Goal: Find contact information: Find contact information

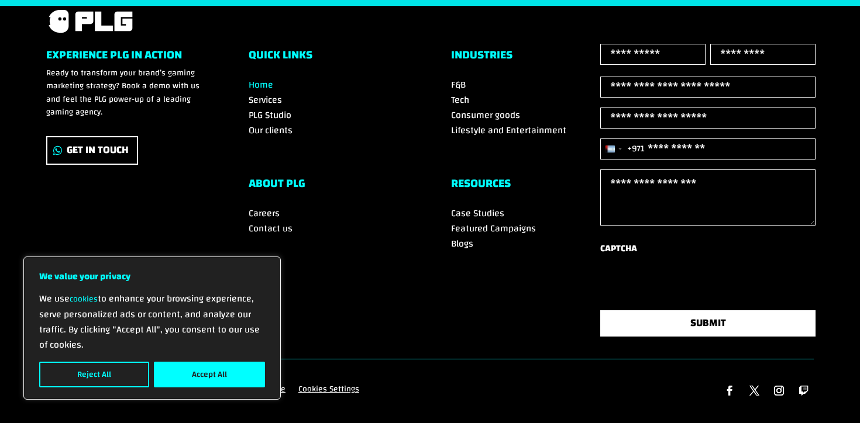
scroll to position [4122, 0]
click at [216, 368] on button "Accept All" at bounding box center [209, 375] width 111 height 26
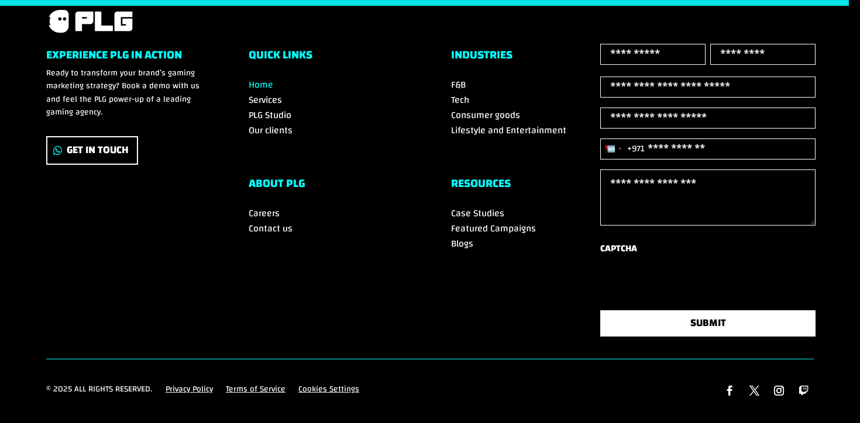
scroll to position [4051, 0]
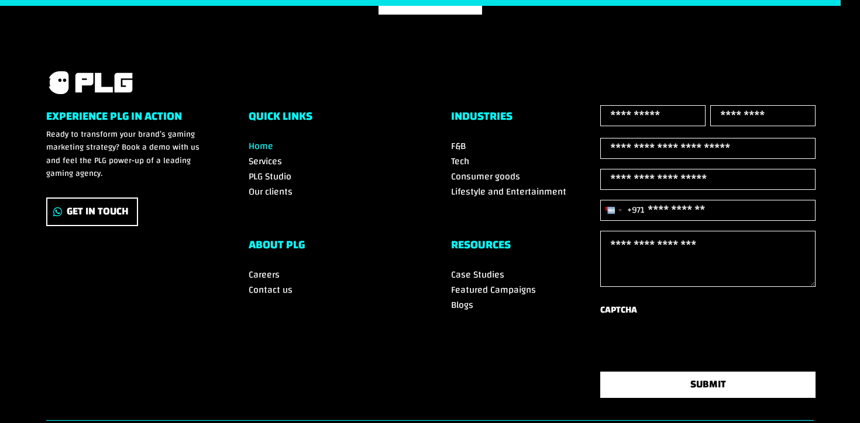
click at [276, 287] on span "Contact us" at bounding box center [270, 290] width 44 height 18
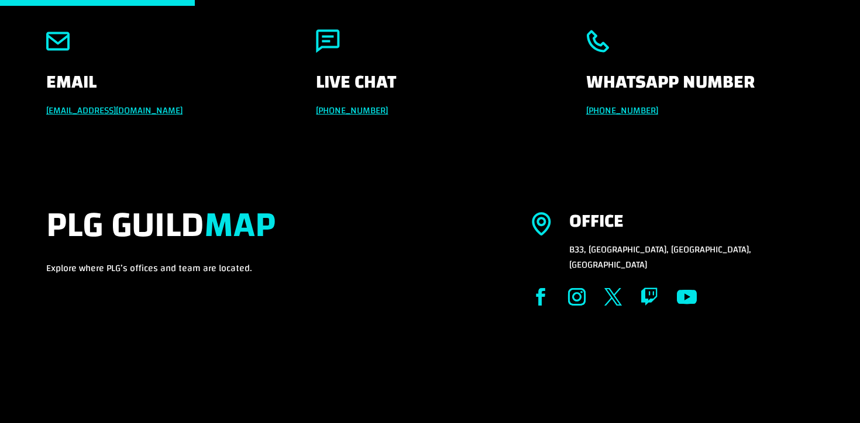
scroll to position [256, 0]
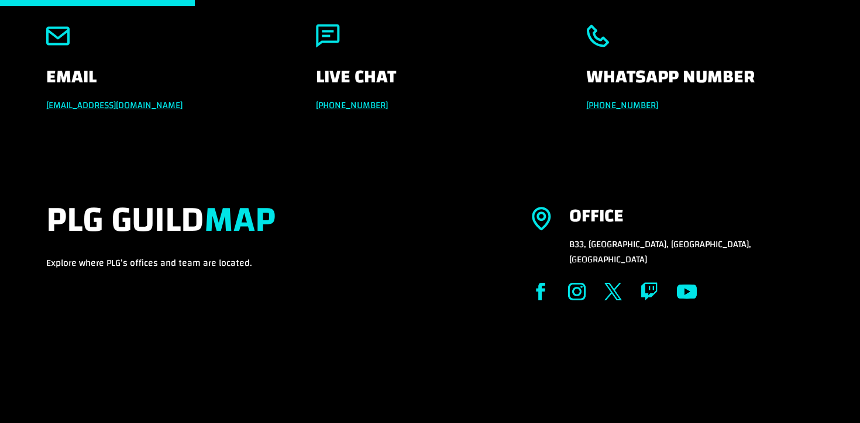
click at [667, 239] on p "B33, [GEOGRAPHIC_DATA], [GEOGRAPHIC_DATA], [GEOGRAPHIC_DATA]" at bounding box center [691, 252] width 244 height 30
click at [667, 239] on p "B33, Production City, Dubai, United Arab Emirates" at bounding box center [691, 252] width 244 height 30
copy p "Dubai"
